Goal: Task Accomplishment & Management: Use online tool/utility

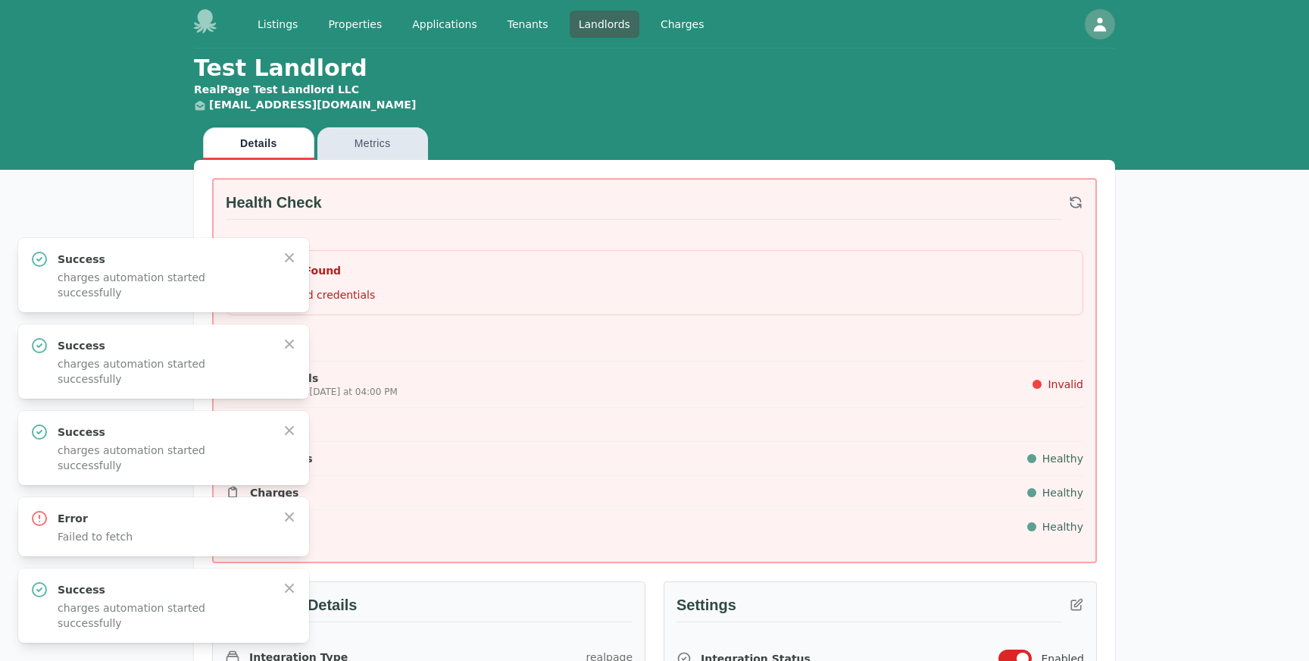
scroll to position [1040, 0]
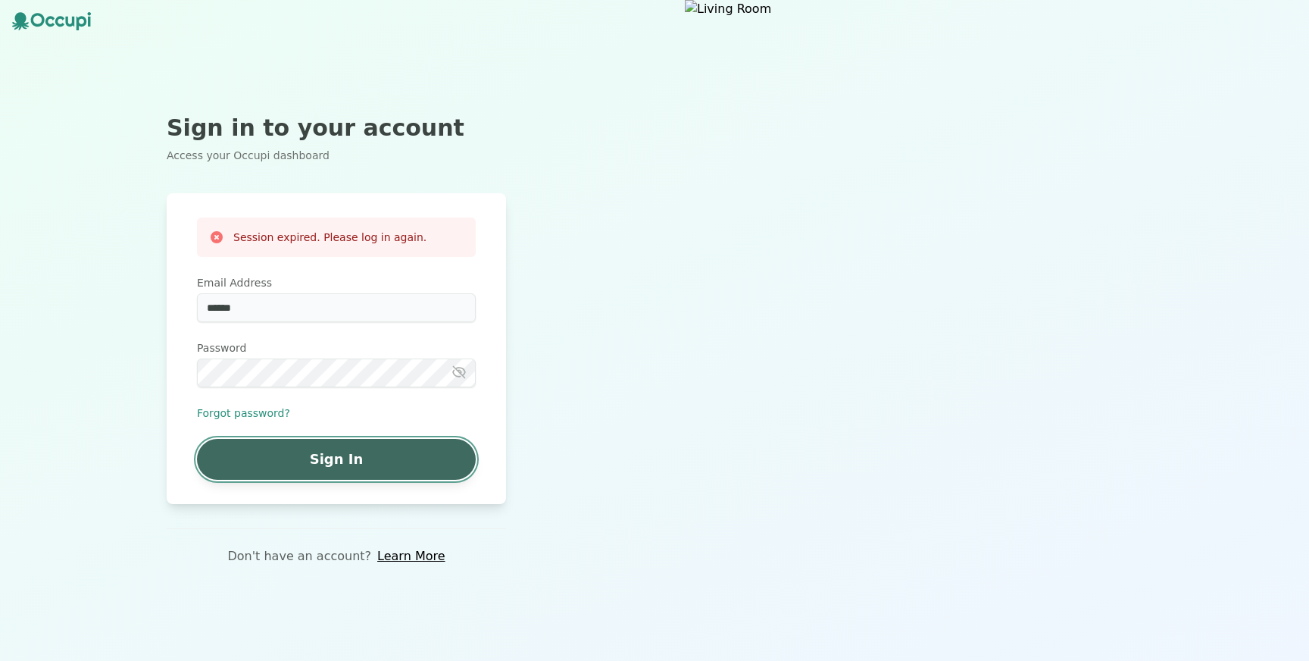
click at [317, 479] on button "Sign In" at bounding box center [336, 459] width 279 height 41
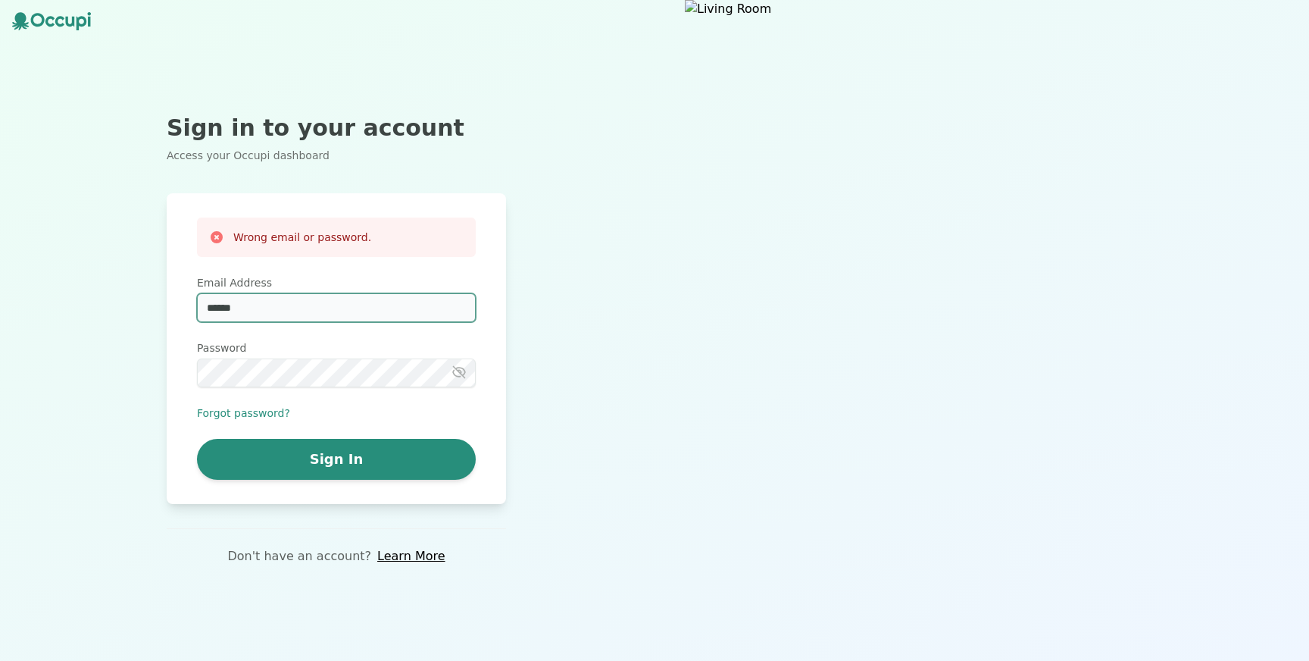
click at [280, 307] on input "******" at bounding box center [336, 307] width 279 height 29
drag, startPoint x: 342, startPoint y: 313, endPoint x: 171, endPoint y: 311, distance: 170.5
click at [171, 311] on div "Wrong email or password. Email Address ****** Password Forgot password? Sign In" at bounding box center [336, 348] width 339 height 311
type input "**********"
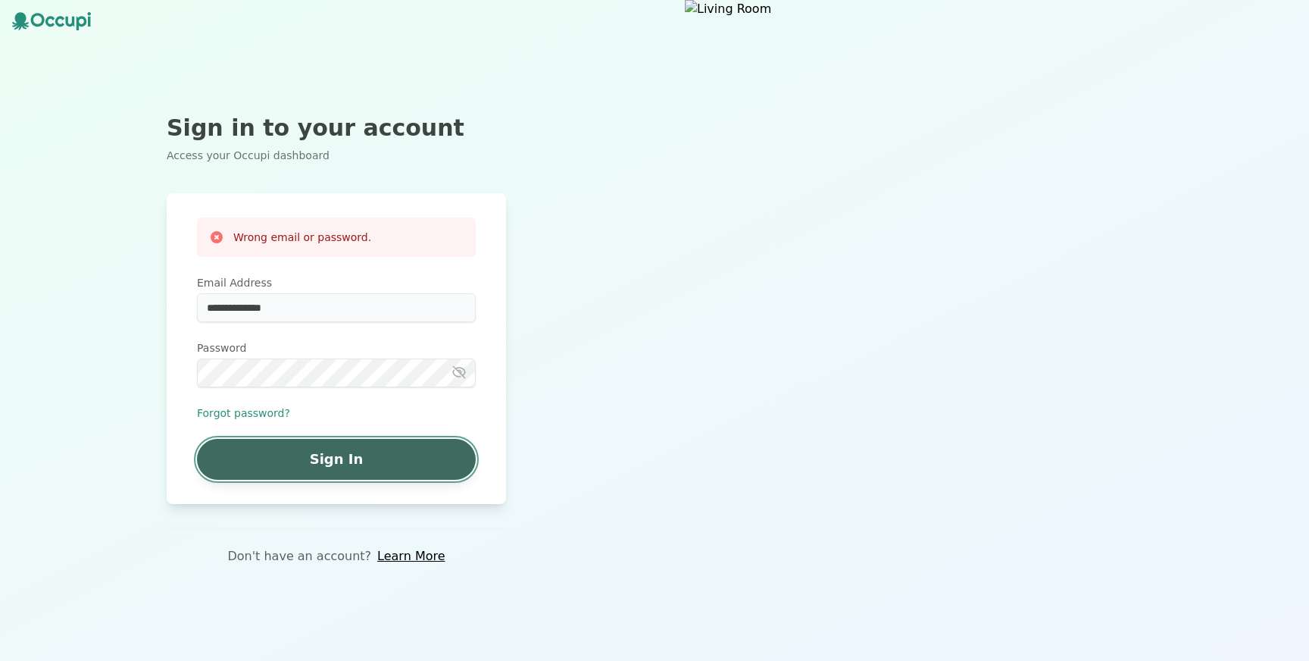
click at [317, 470] on button "Sign In" at bounding box center [336, 459] width 279 height 41
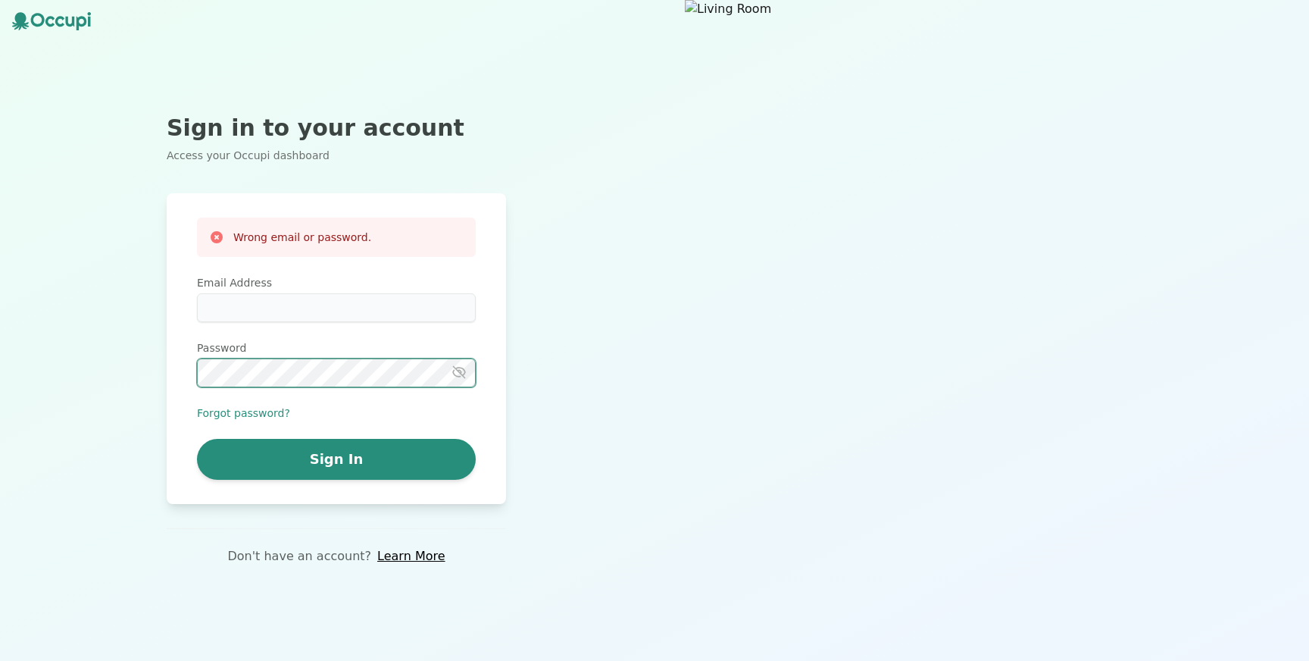
type input "**********"
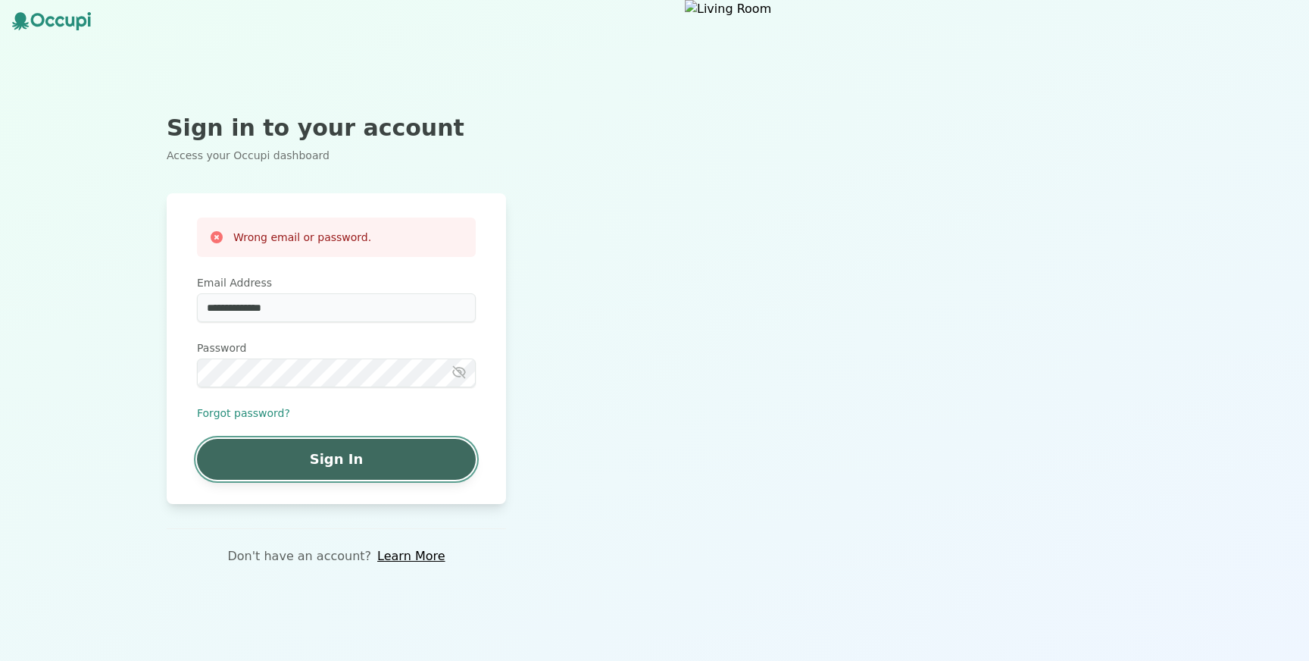
click at [350, 463] on button "Sign In" at bounding box center [336, 459] width 279 height 41
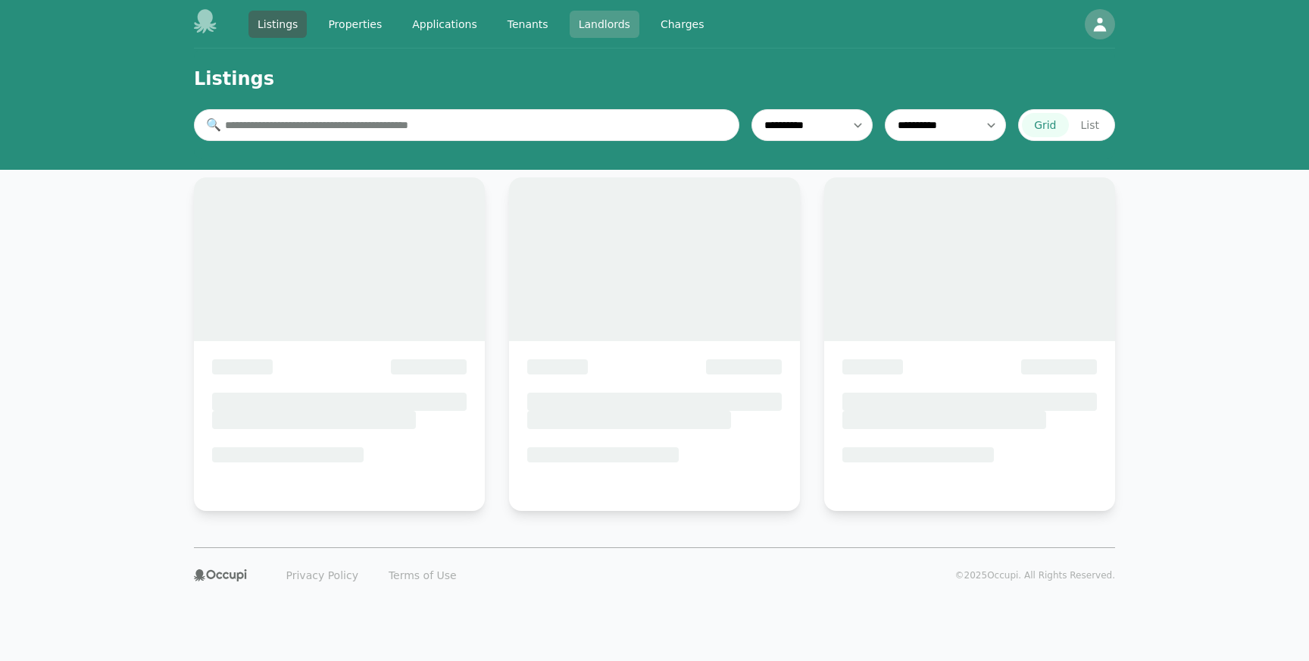
click at [606, 24] on link "Landlords" at bounding box center [605, 24] width 70 height 27
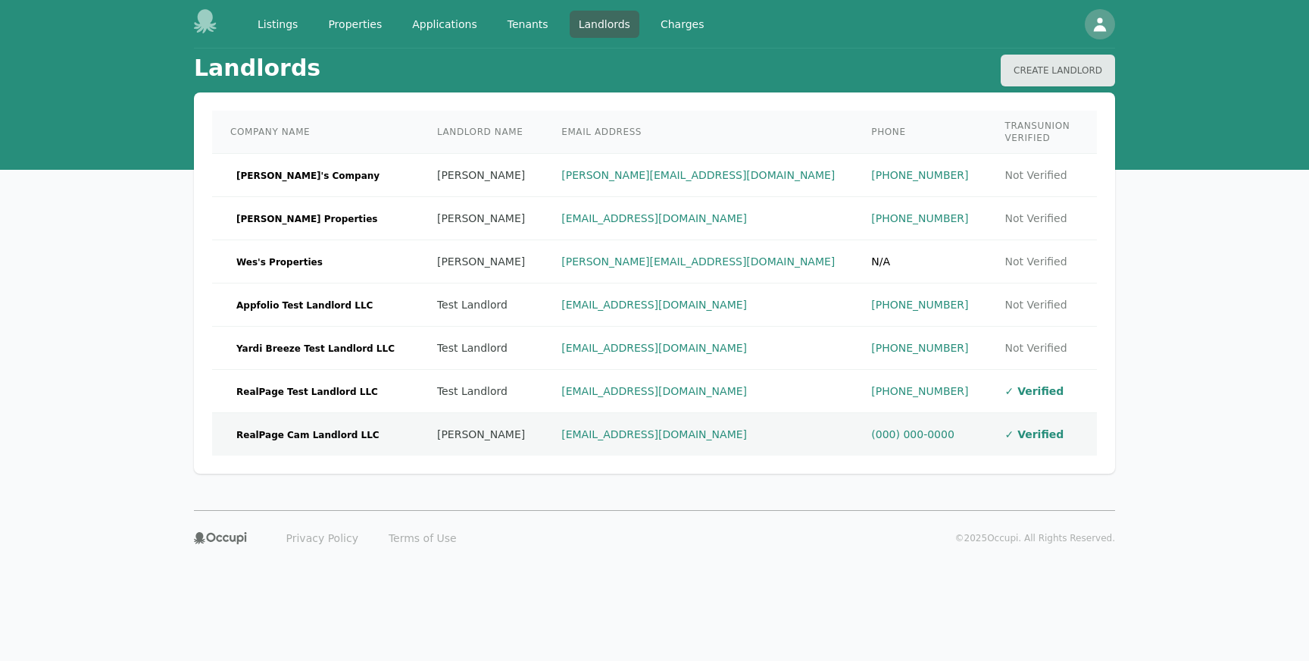
click at [308, 427] on span "RealPage Cam Landlord LLC" at bounding box center [307, 434] width 155 height 15
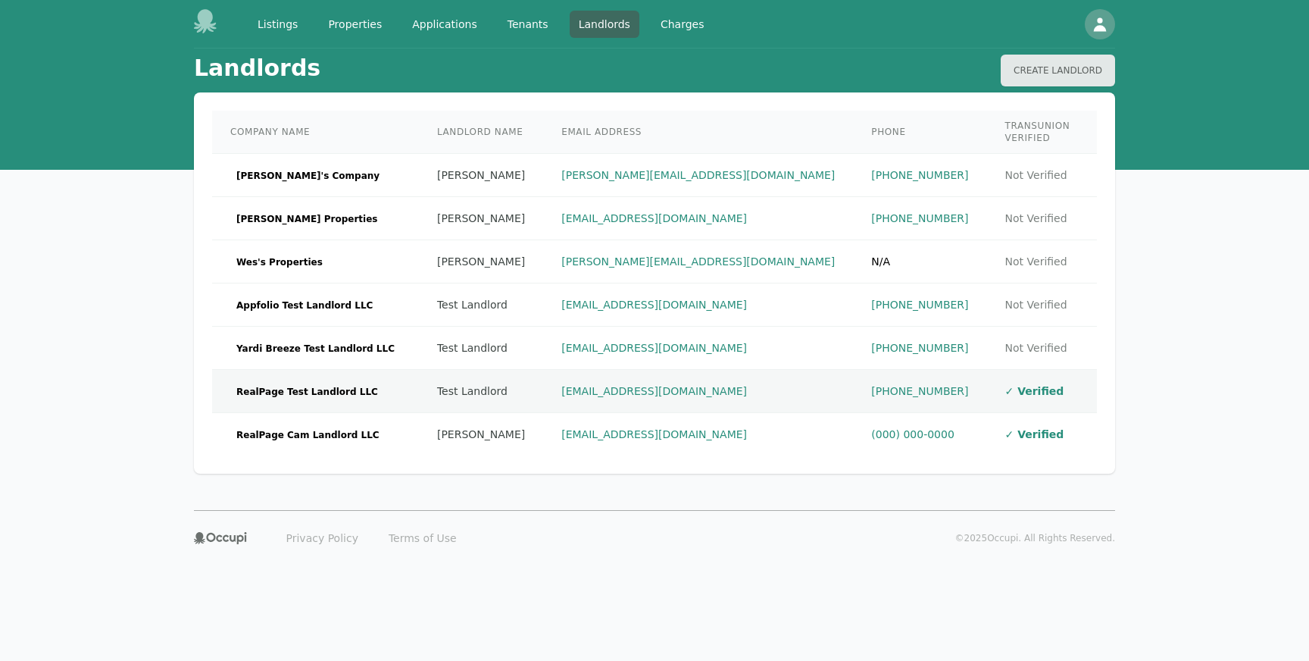
click at [295, 384] on span "RealPage Test Landlord LLC" at bounding box center [307, 391] width 154 height 15
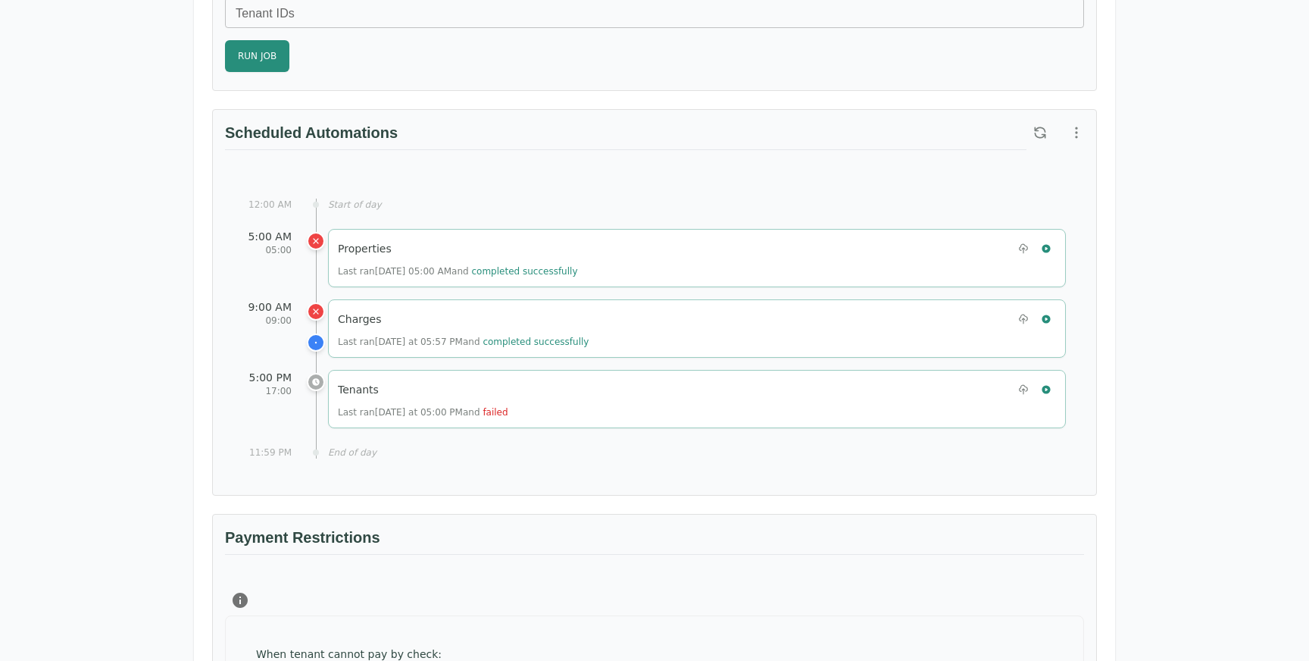
scroll to position [1063, 0]
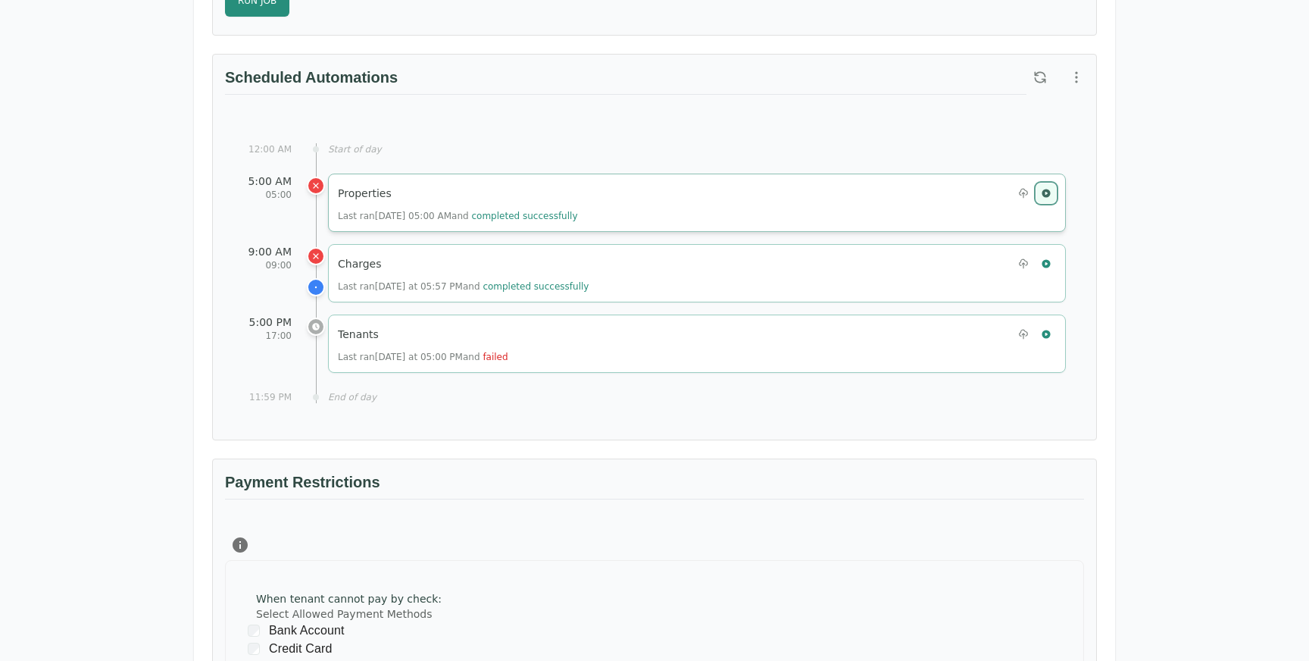
click at [1047, 191] on icon "button" at bounding box center [1046, 193] width 8 height 8
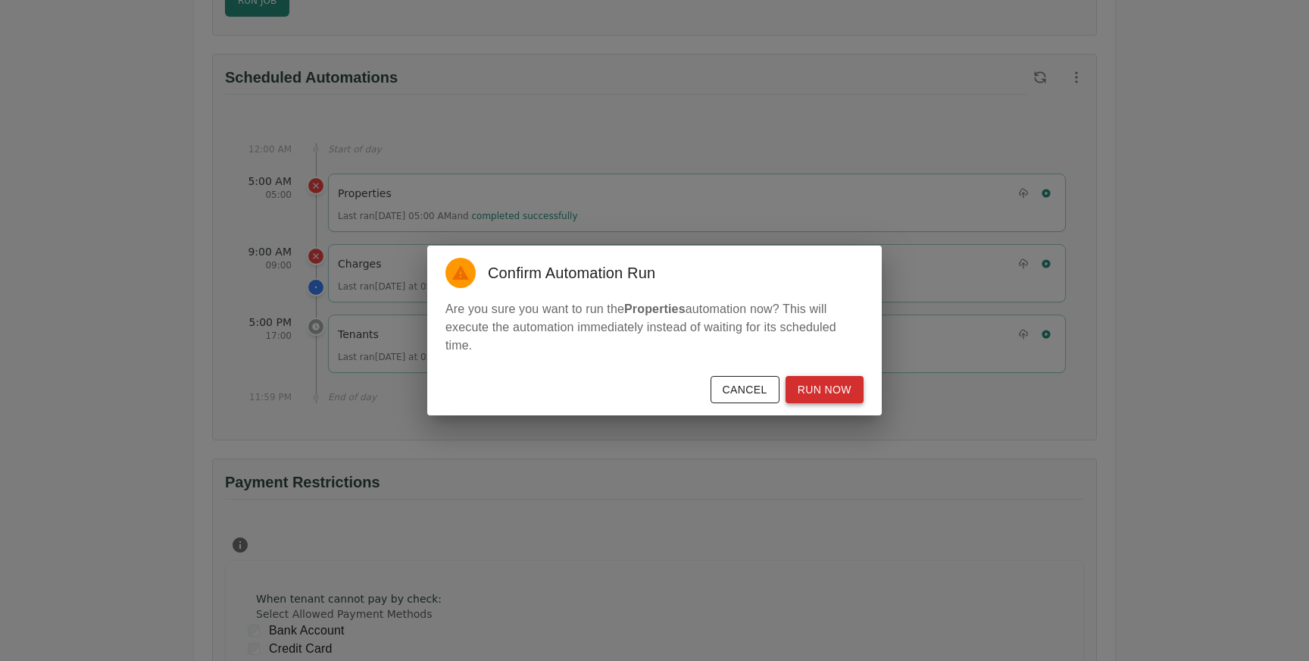
click at [827, 386] on button "Run Now" at bounding box center [825, 390] width 78 height 28
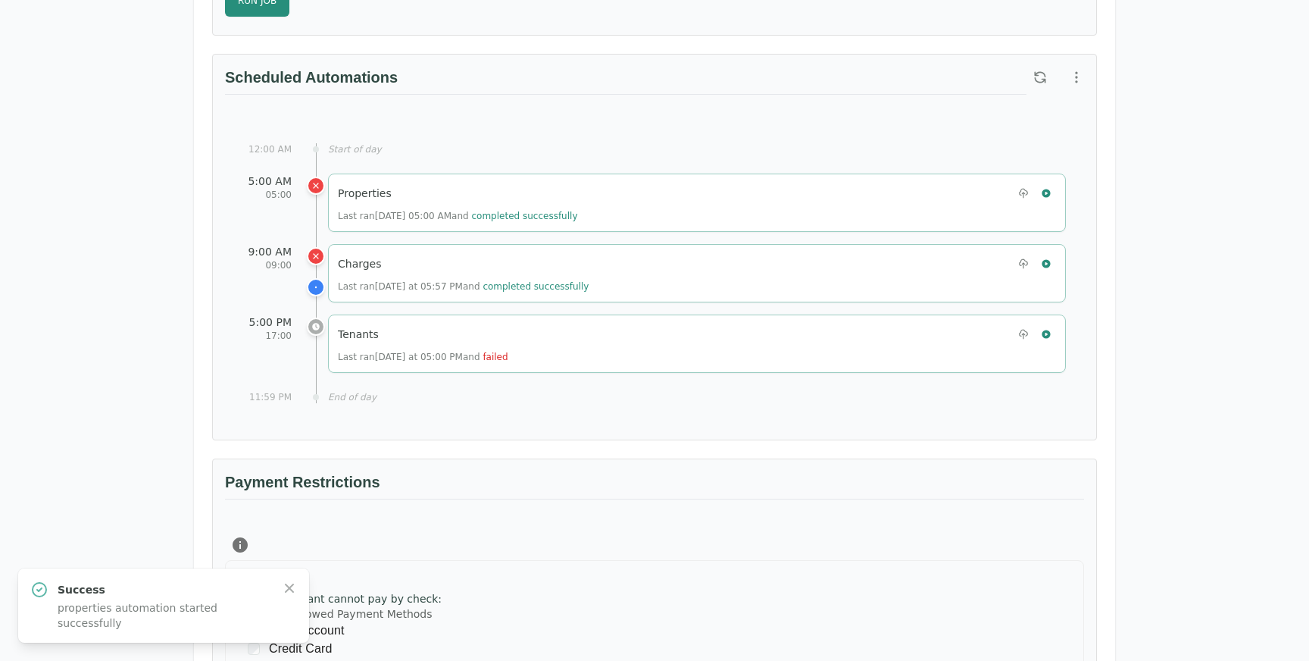
click at [412, 514] on div "Payment Restrictions" at bounding box center [654, 494] width 859 height 46
click at [1048, 199] on button "button" at bounding box center [1046, 193] width 20 height 20
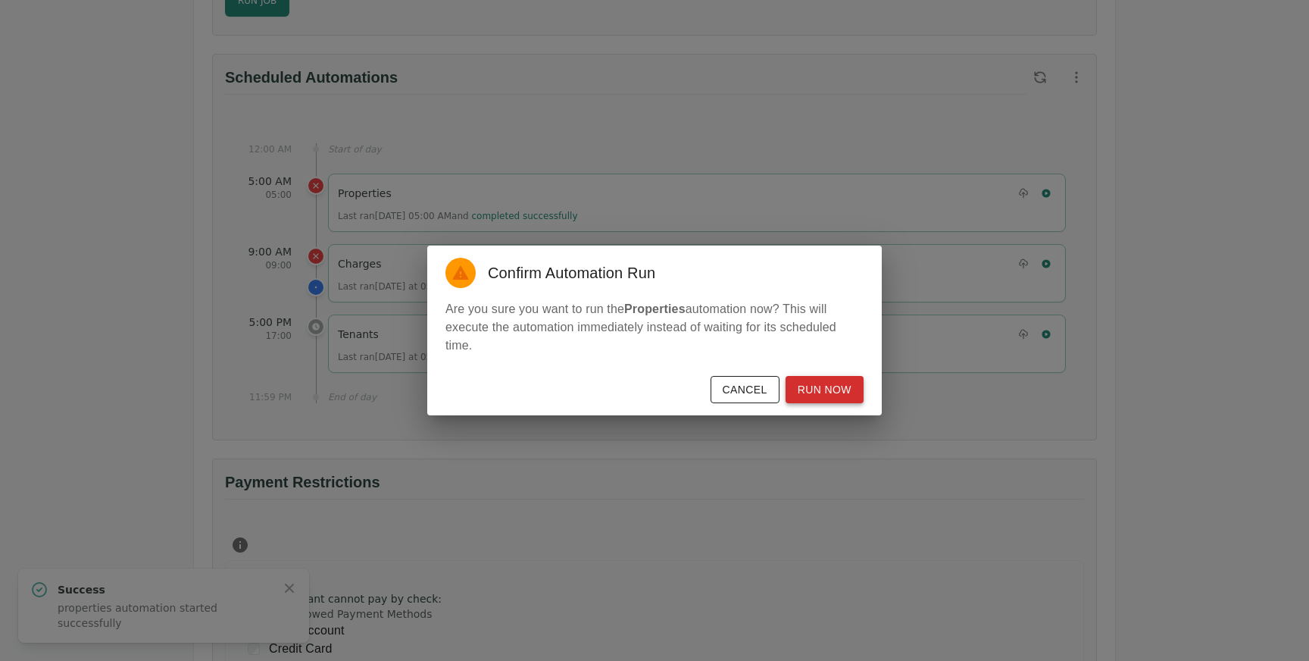
click at [821, 387] on button "Run Now" at bounding box center [825, 390] width 78 height 28
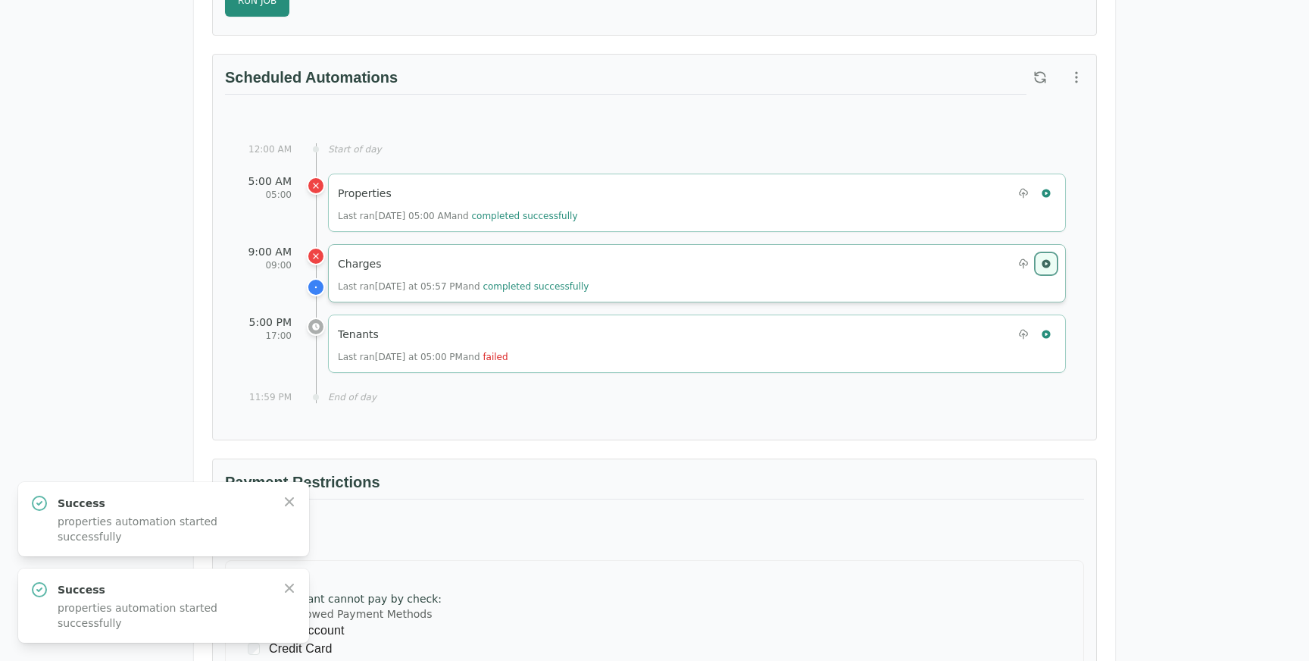
click at [1052, 257] on button "button" at bounding box center [1046, 264] width 20 height 20
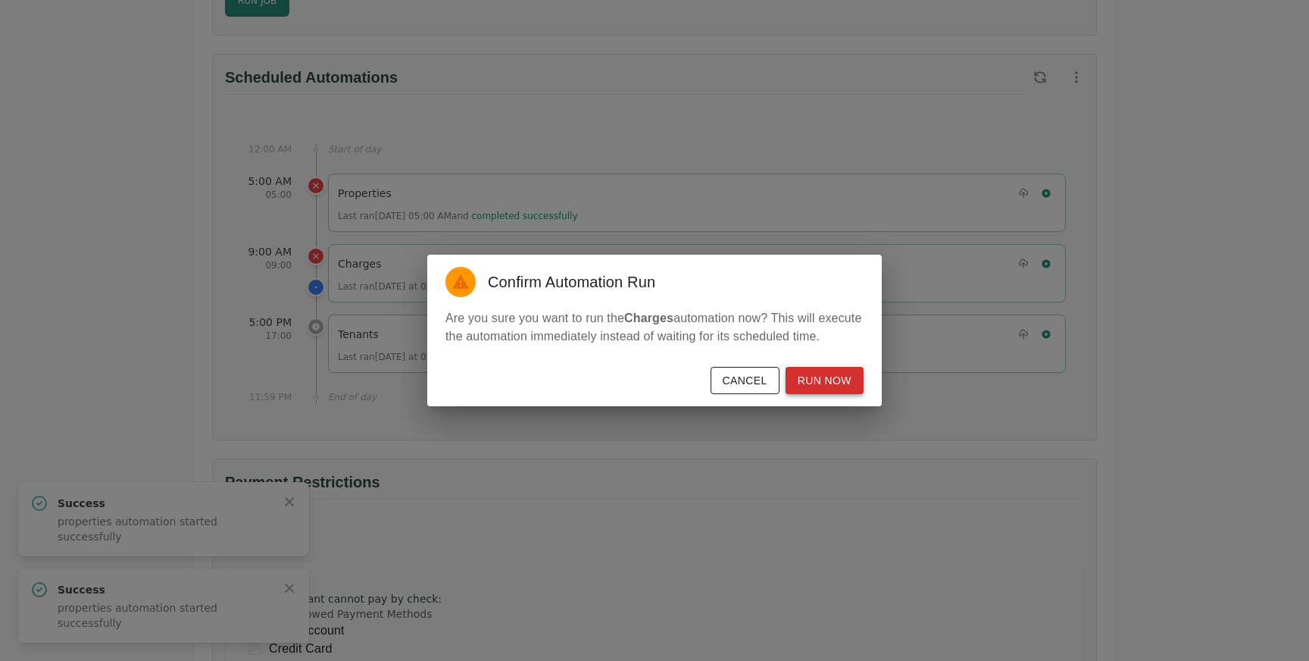
click at [827, 381] on button "Run Now" at bounding box center [825, 381] width 78 height 28
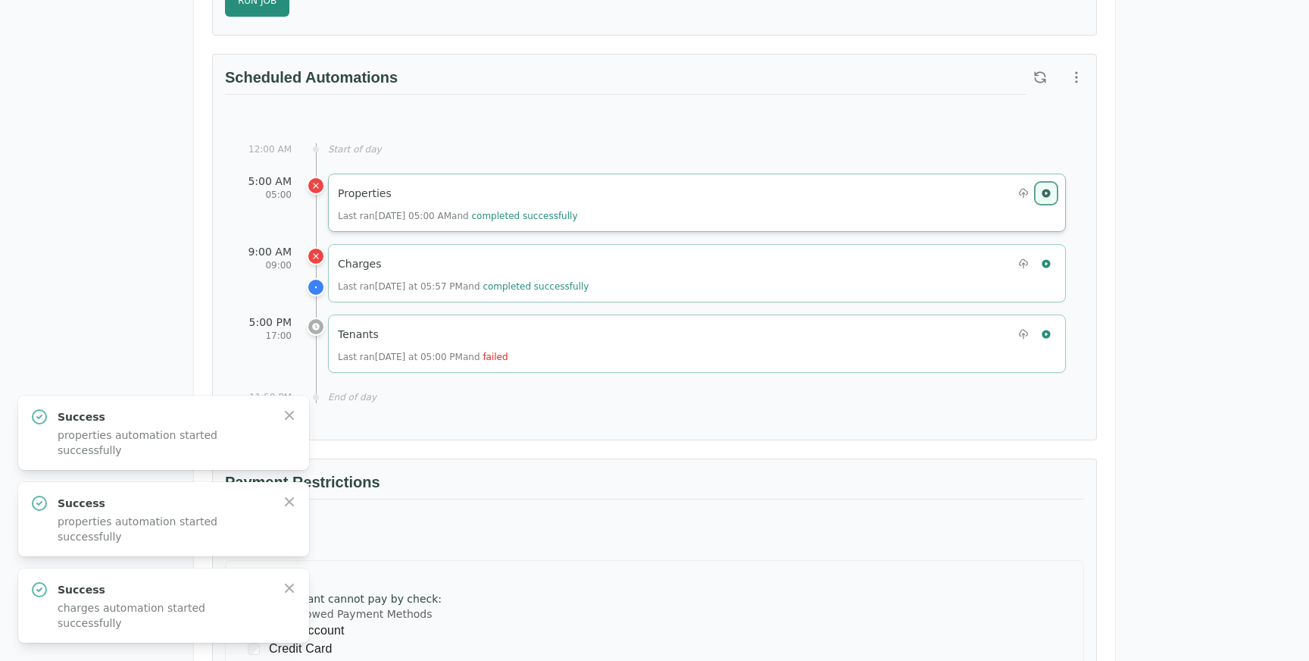
click at [1047, 188] on icon "button" at bounding box center [1046, 193] width 11 height 11
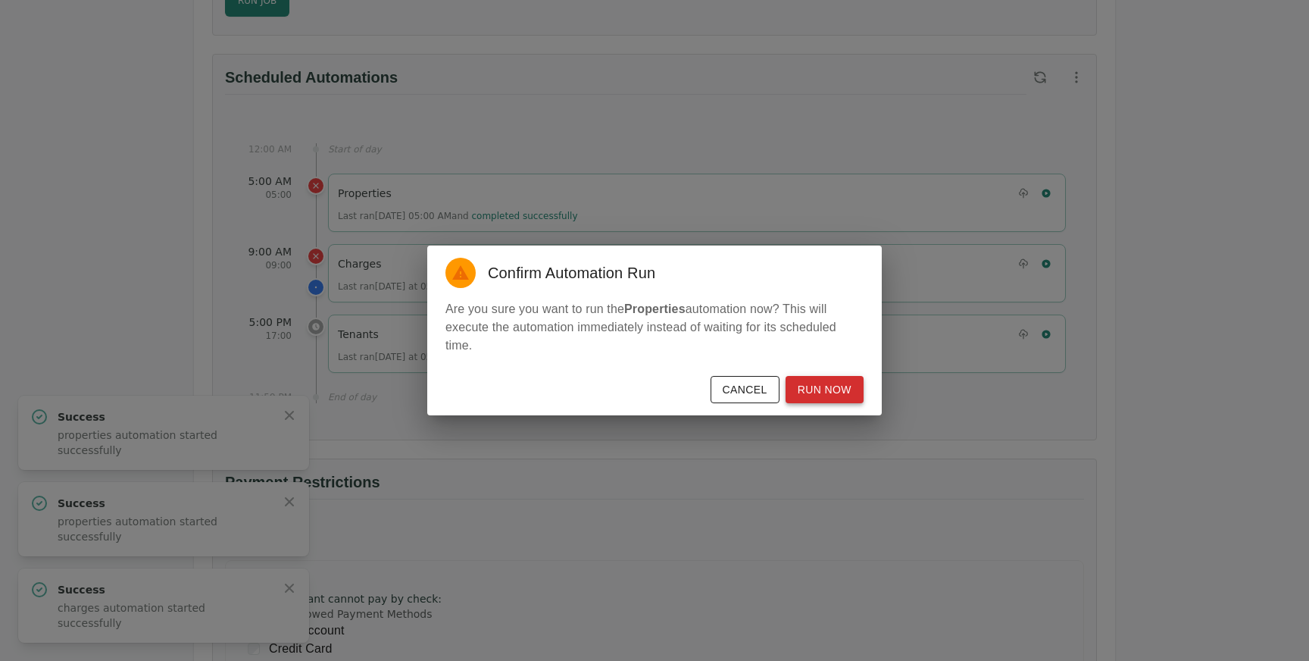
click at [818, 383] on button "Run Now" at bounding box center [825, 390] width 78 height 28
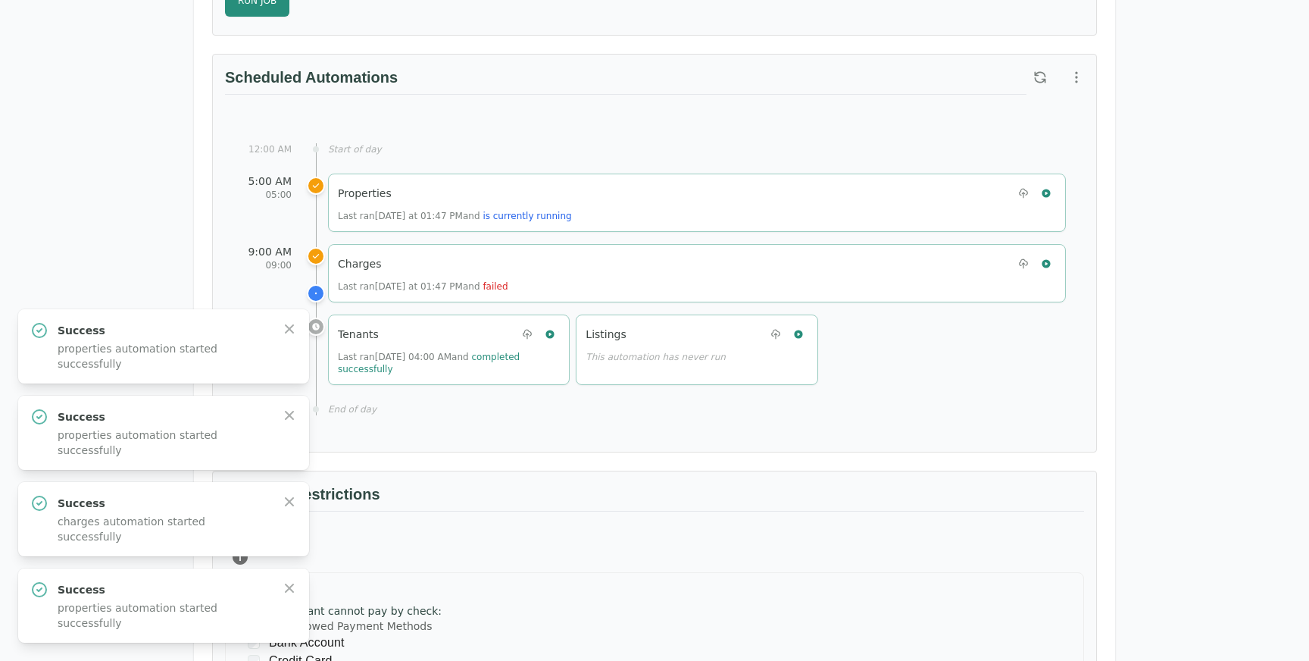
click at [821, 148] on div "Start of day" at bounding box center [697, 149] width 738 height 12
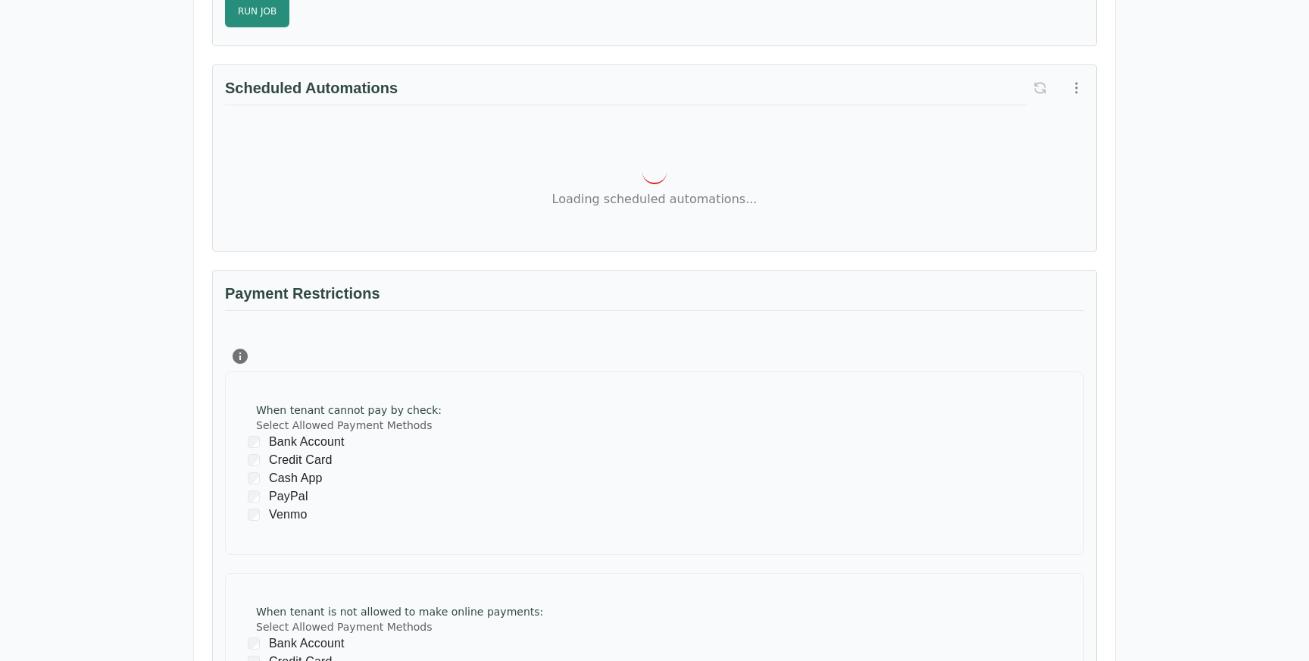
scroll to position [1052, 0]
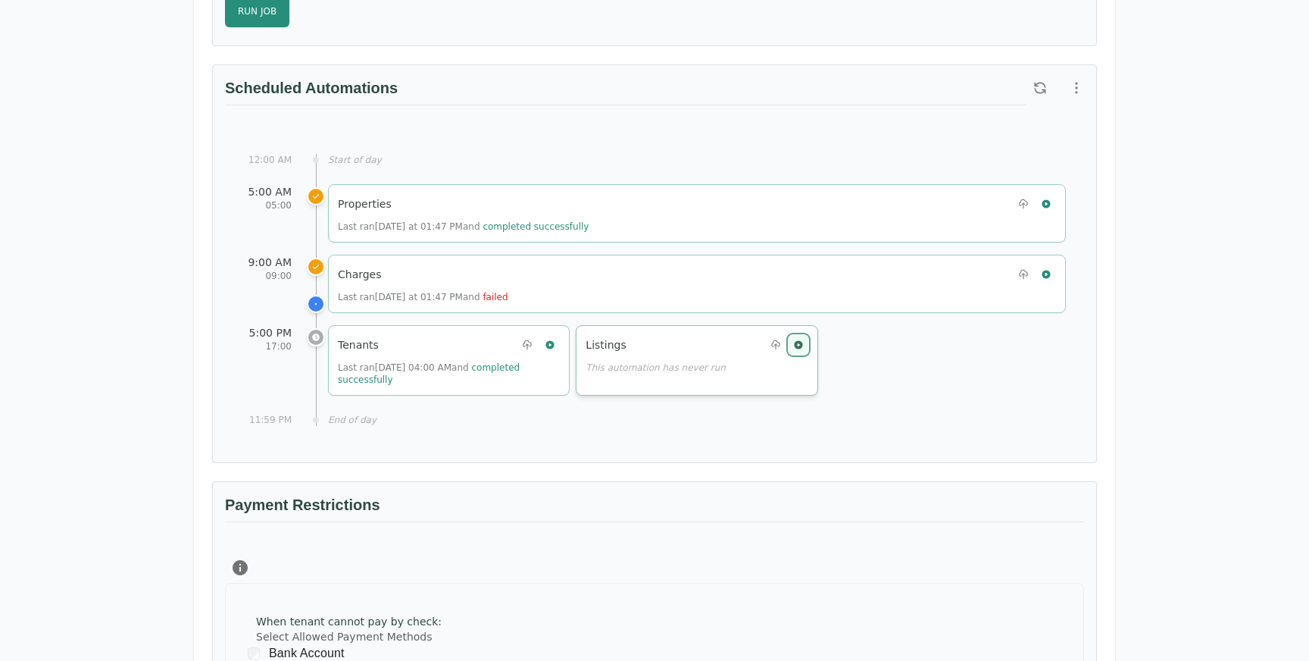
click at [799, 339] on icon "button" at bounding box center [798, 344] width 11 height 11
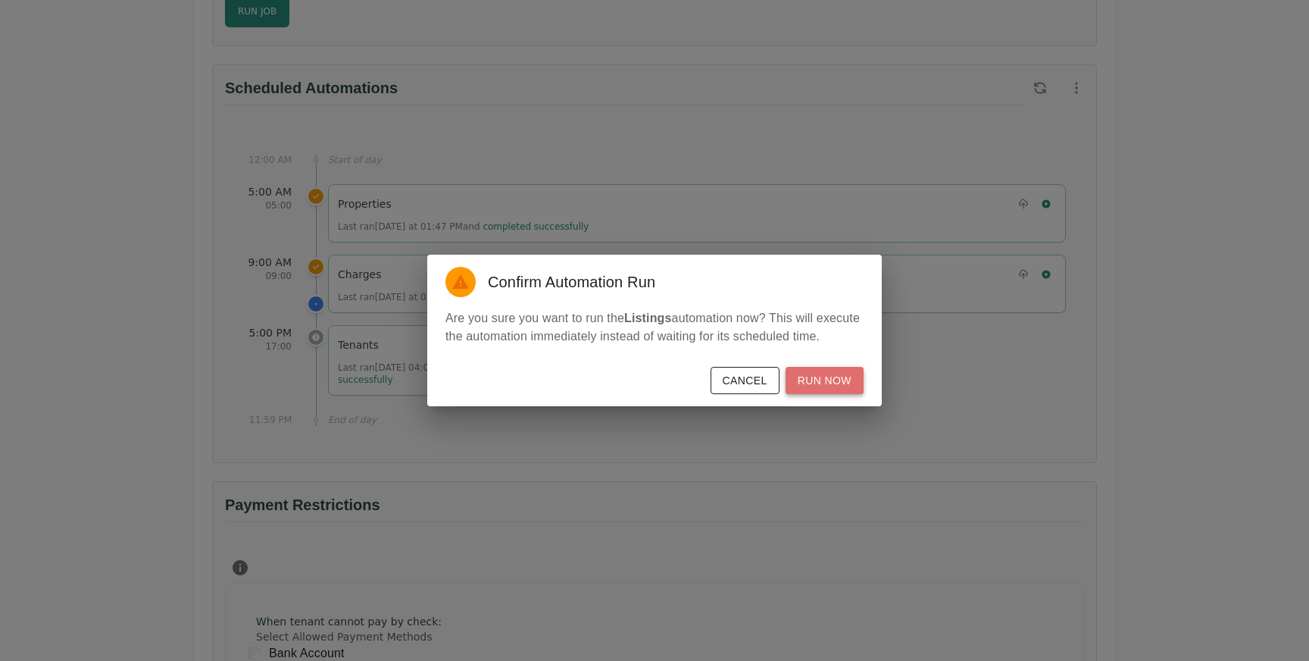
click at [821, 383] on button "Run Now" at bounding box center [825, 381] width 78 height 28
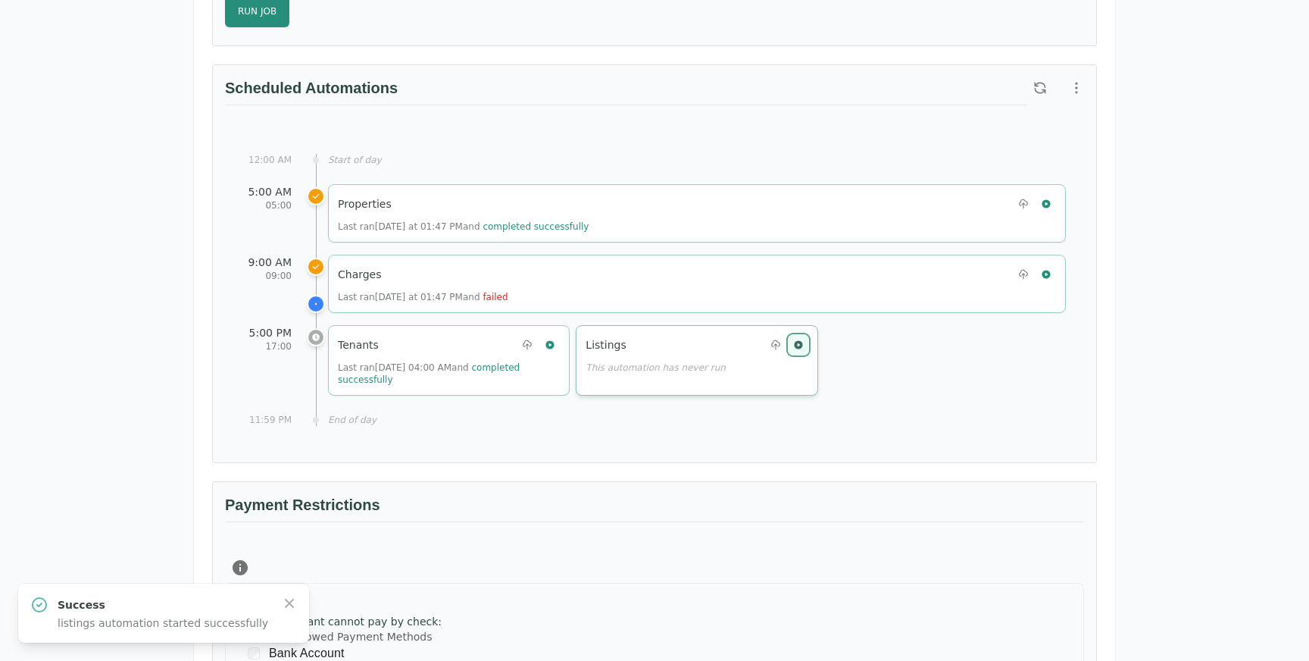
click at [796, 355] on icon "button" at bounding box center [791, 359] width 9 height 9
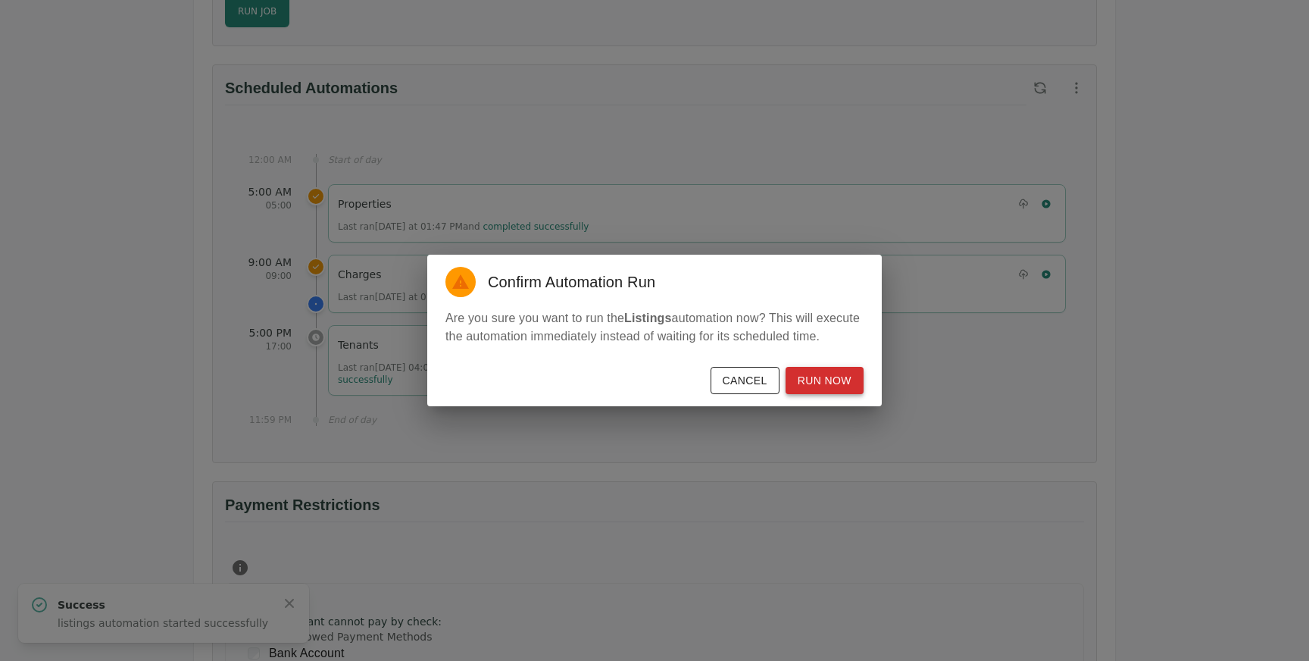
click at [825, 386] on button "Run Now" at bounding box center [825, 381] width 78 height 28
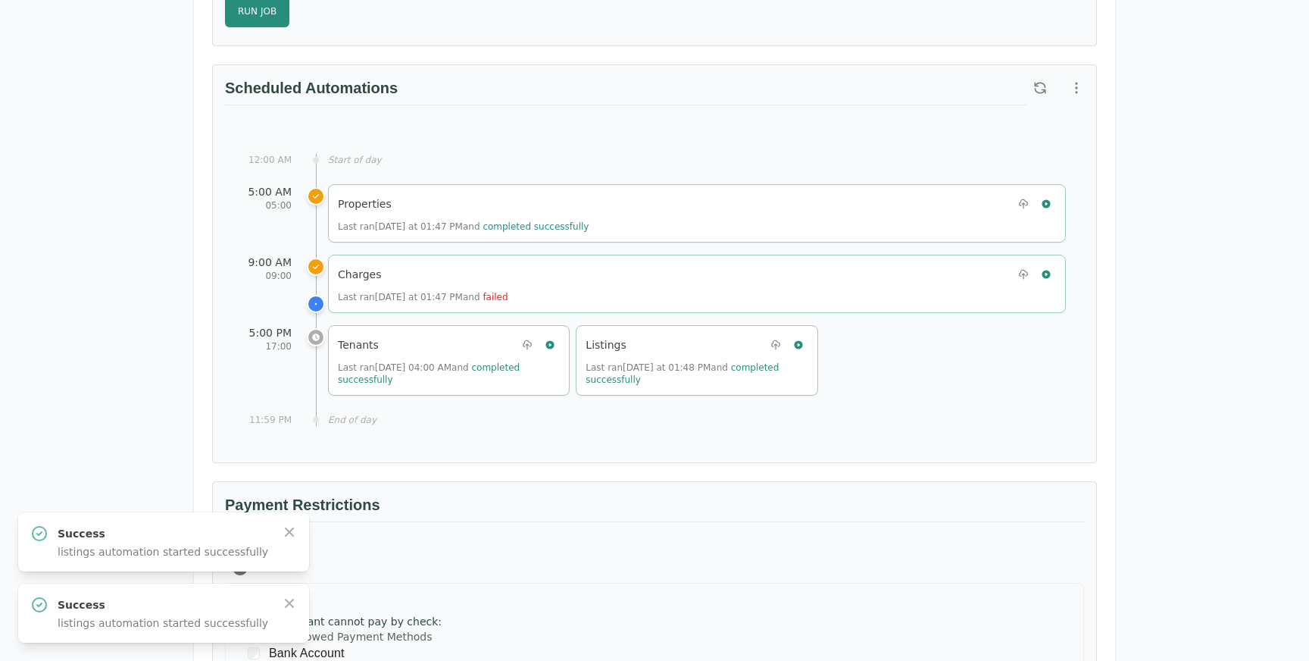
click at [164, 361] on div "Test Landlord RealPage Test Landlord LLC landlord.realpage@occupi.app Details M…" at bounding box center [654, 39] width 1309 height 2086
click at [1047, 273] on icon "button" at bounding box center [1046, 274] width 11 height 11
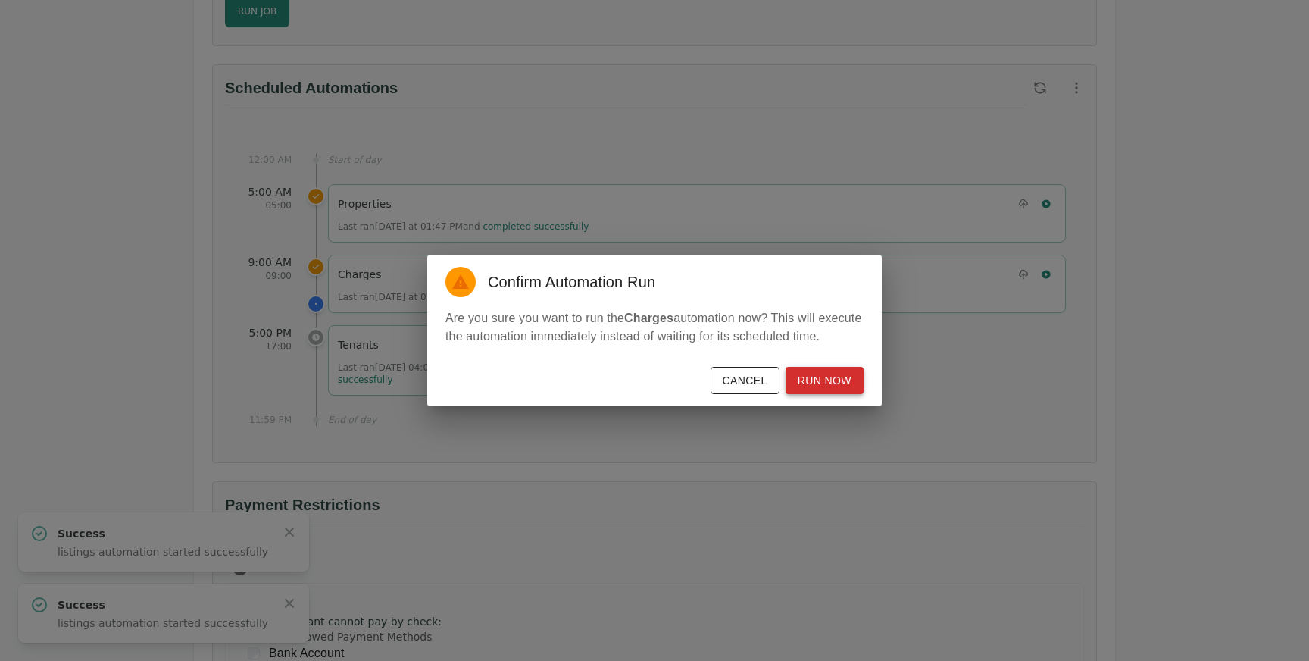
click at [819, 380] on button "Run Now" at bounding box center [825, 381] width 78 height 28
